Goal: Find specific page/section: Find specific page/section

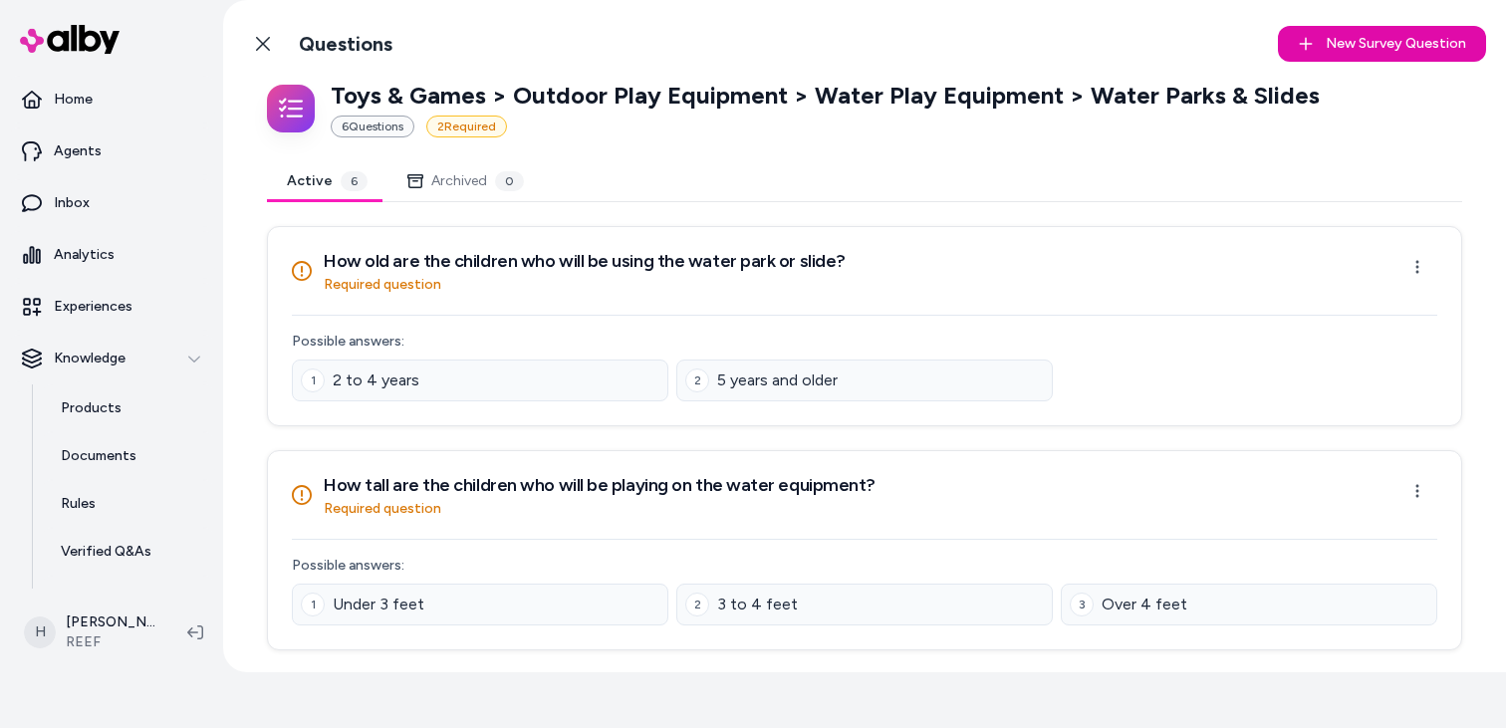
scroll to position [107, 0]
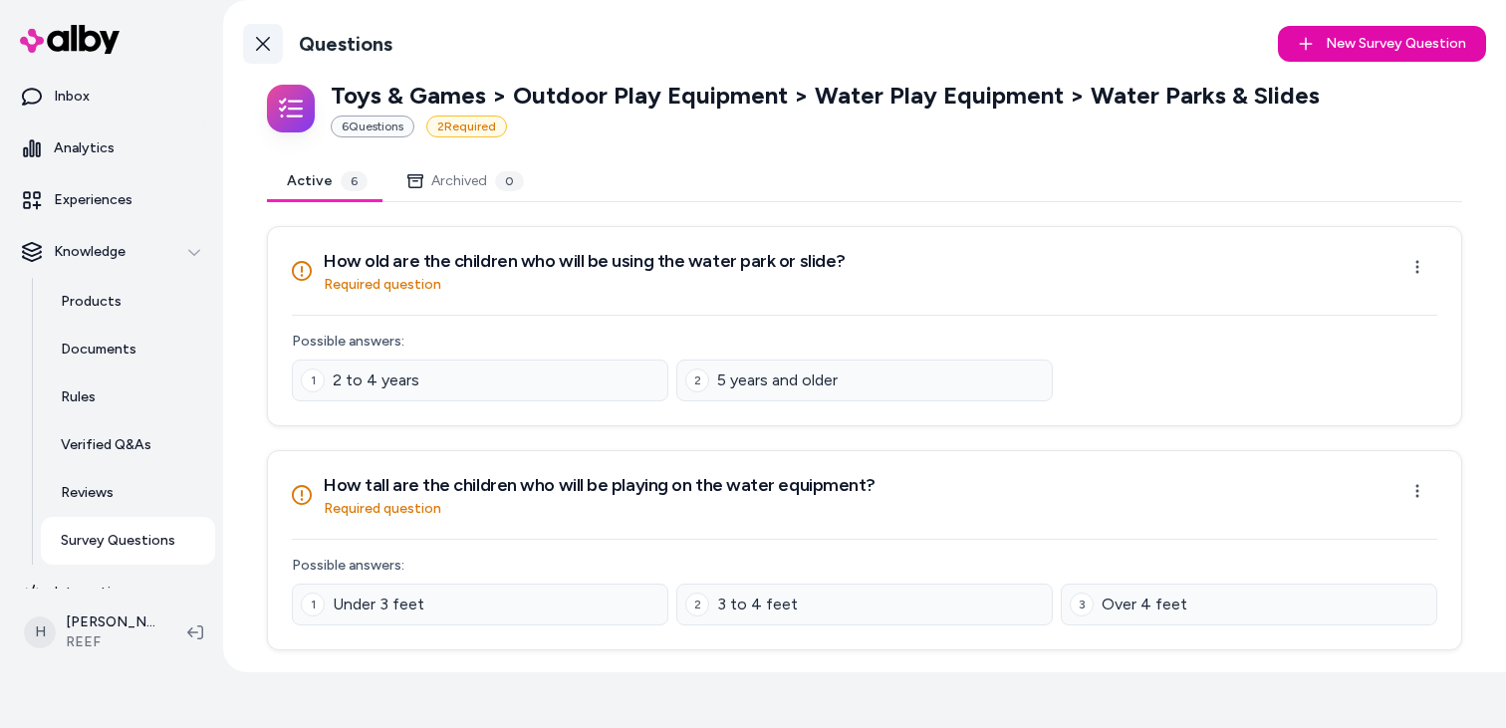
click at [269, 41] on icon at bounding box center [263, 44] width 16 height 16
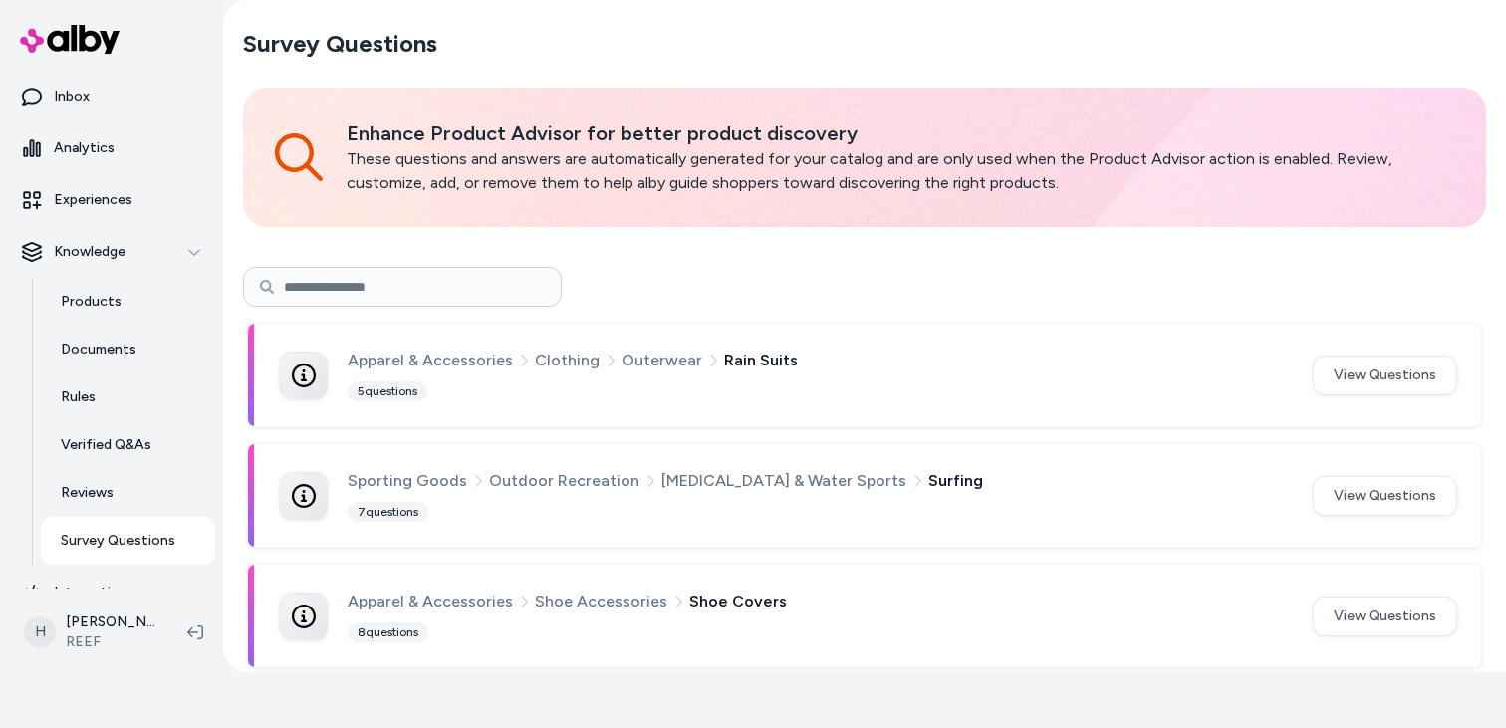
click at [461, 273] on input at bounding box center [402, 287] width 319 height 40
type input "******"
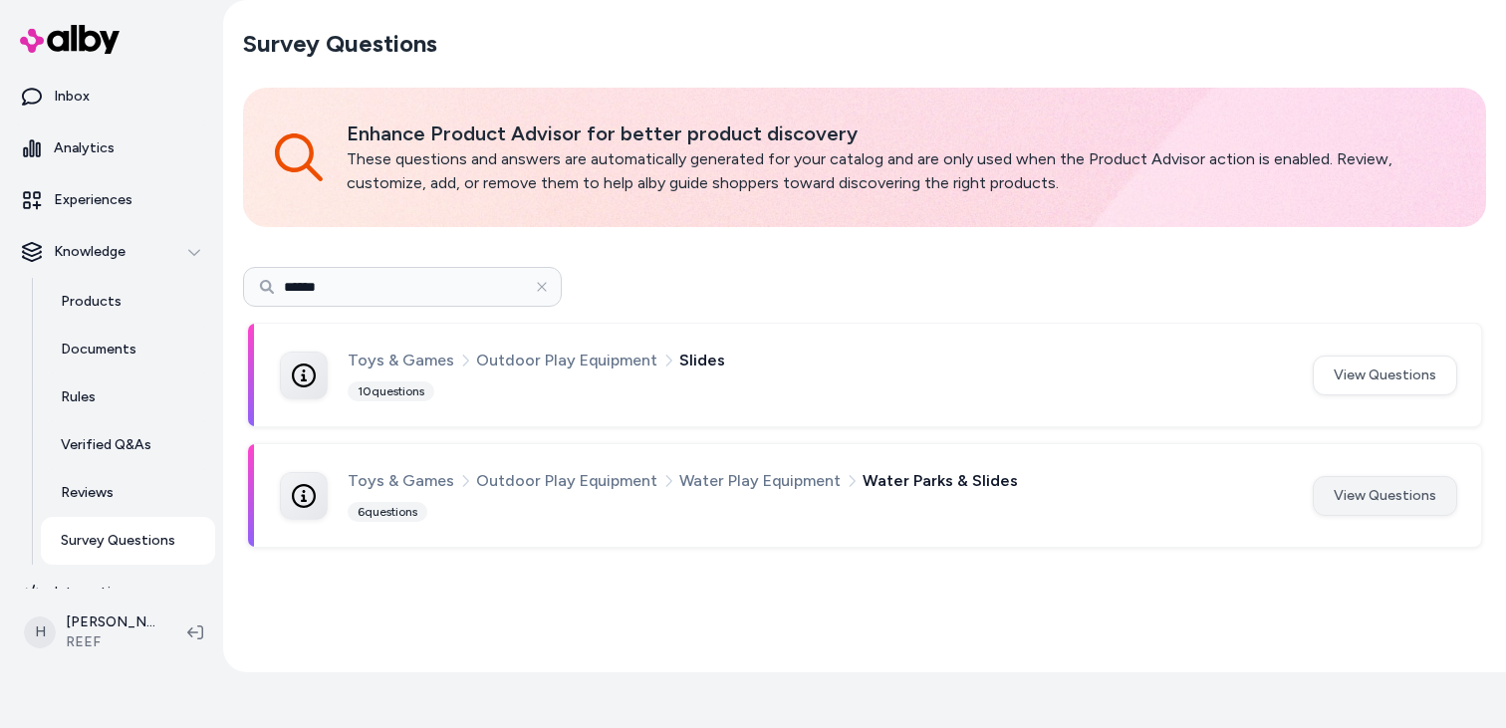
click at [1355, 483] on button "View Questions" at bounding box center [1385, 496] width 144 height 40
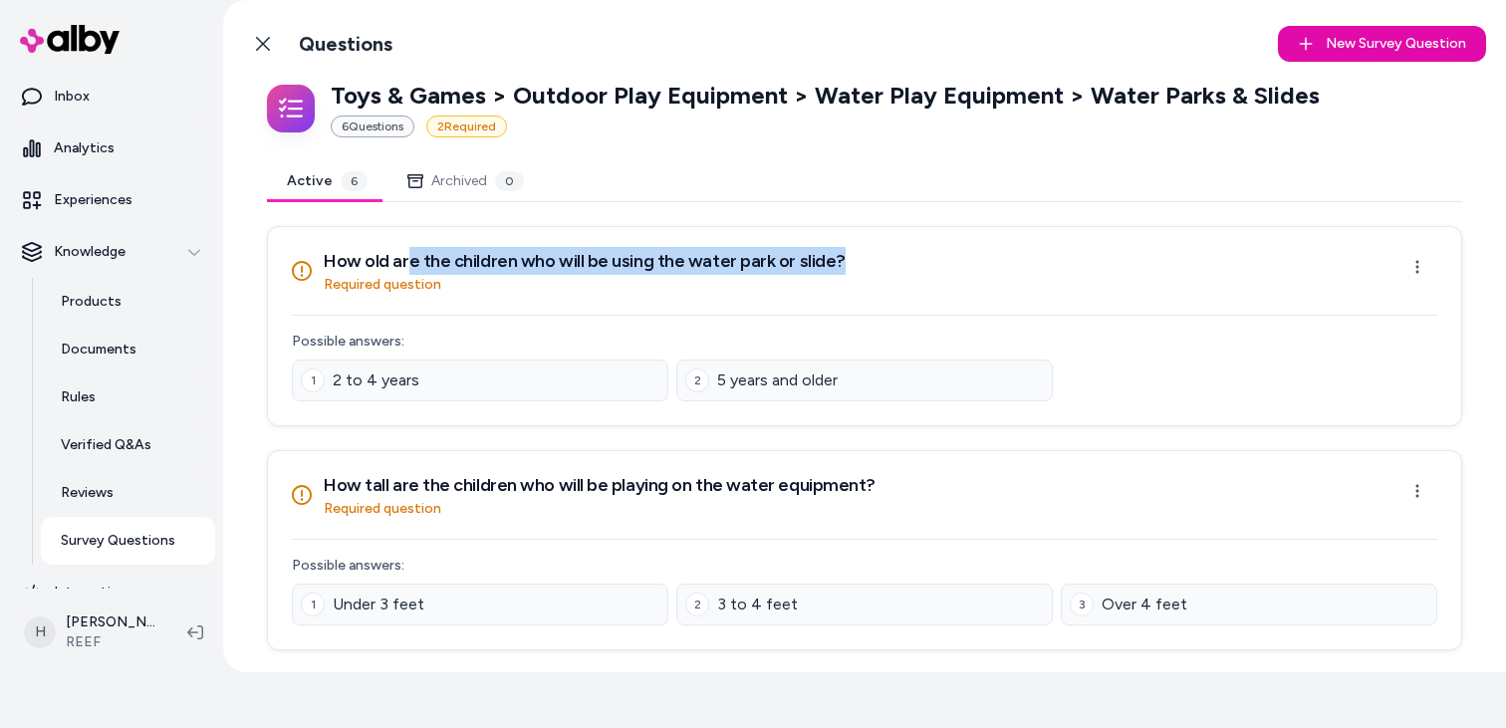
drag, startPoint x: 857, startPoint y: 263, endPoint x: 403, endPoint y: 257, distance: 454.4
click at [405, 259] on div "How old are the children who will be using the water park or slide? Required qu…" at bounding box center [865, 271] width 1146 height 48
drag, startPoint x: 321, startPoint y: 260, endPoint x: 820, endPoint y: 253, distance: 499.2
click at [820, 253] on div "How old are the children who will be using the water park or slide? Required qu…" at bounding box center [569, 271] width 554 height 48
